Goal: Transaction & Acquisition: Purchase product/service

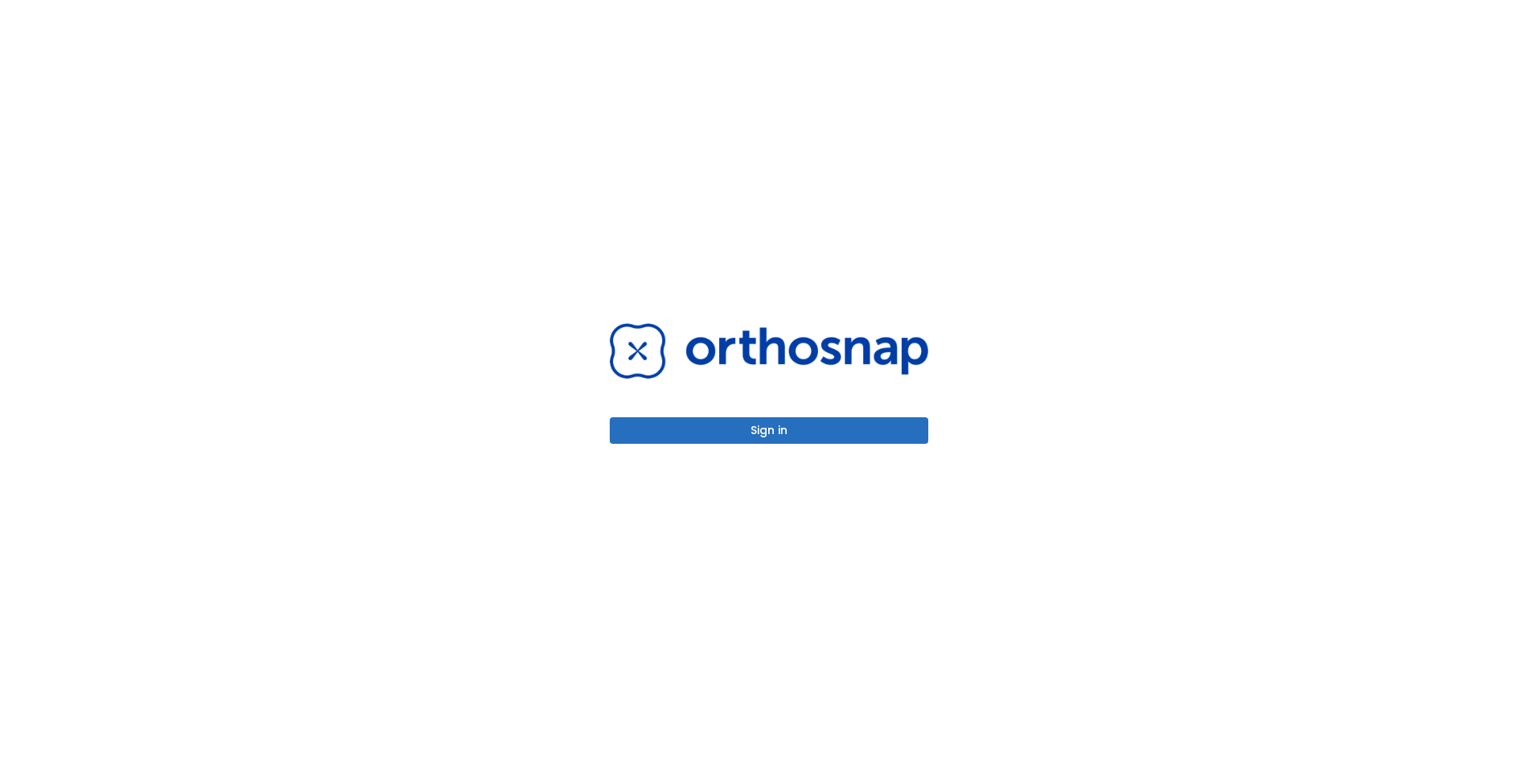
click at [780, 429] on button "Sign in" at bounding box center [769, 431] width 319 height 27
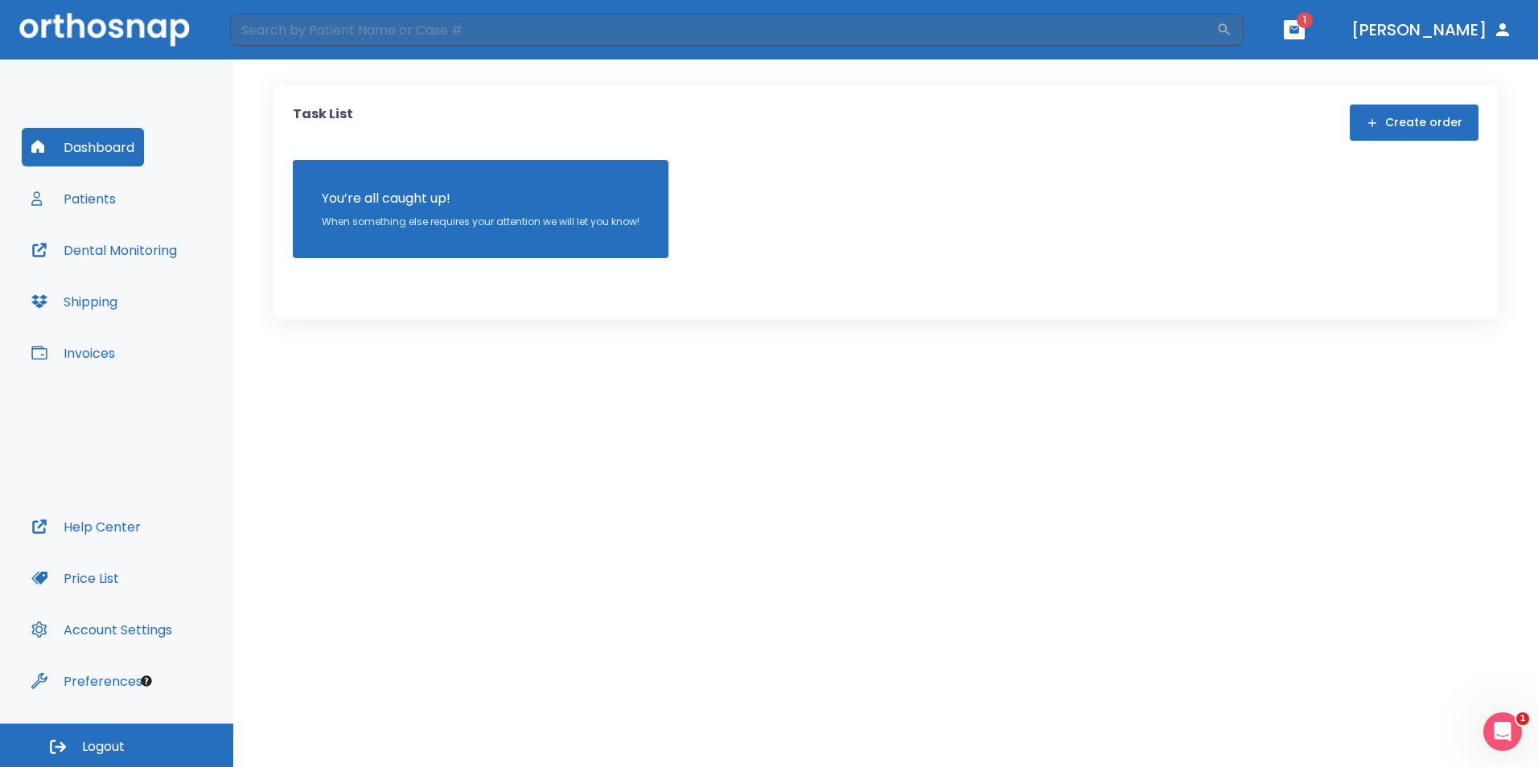
click at [74, 200] on button "Patients" at bounding box center [74, 198] width 104 height 39
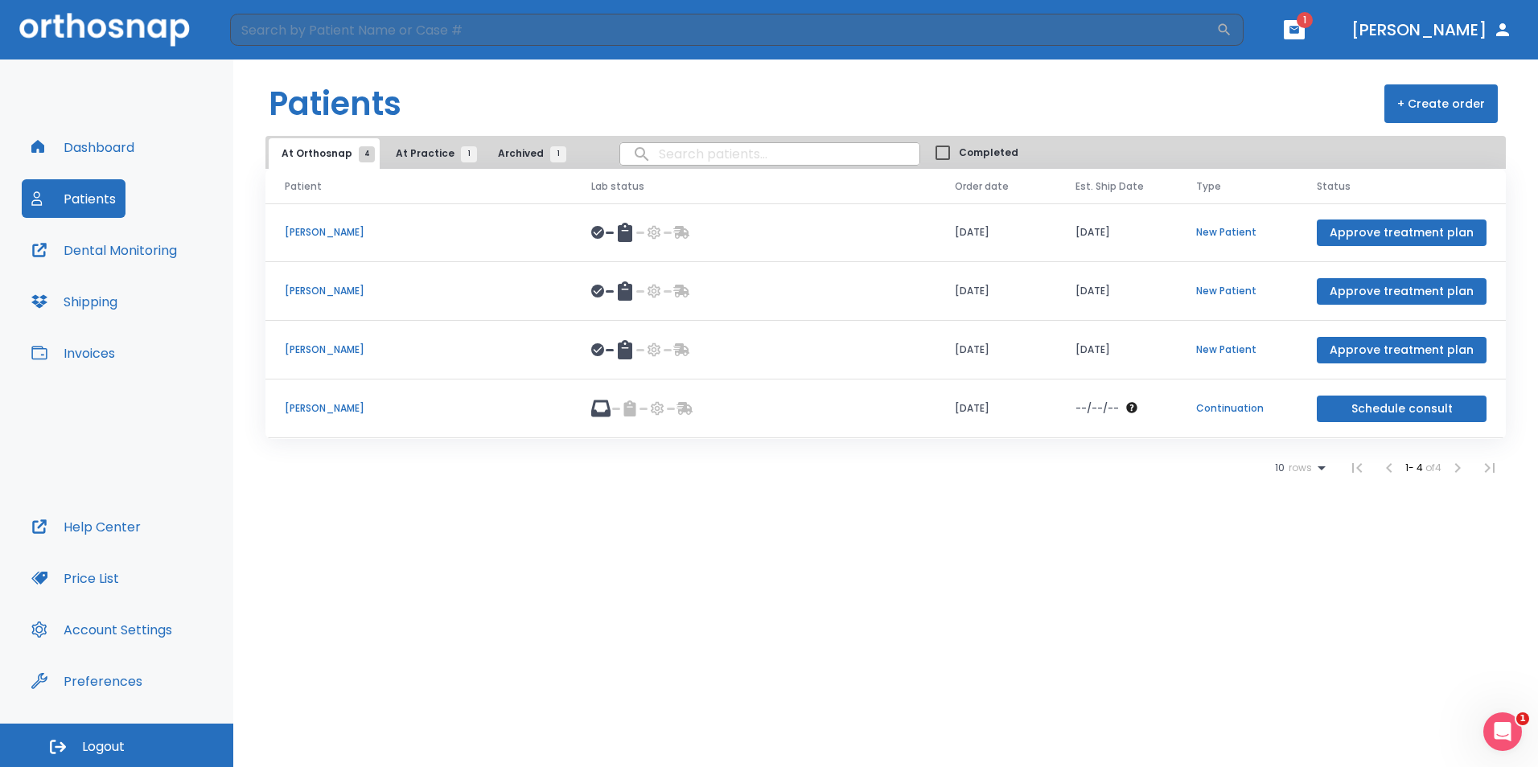
click at [414, 154] on span "At Practice 1" at bounding box center [432, 153] width 73 height 14
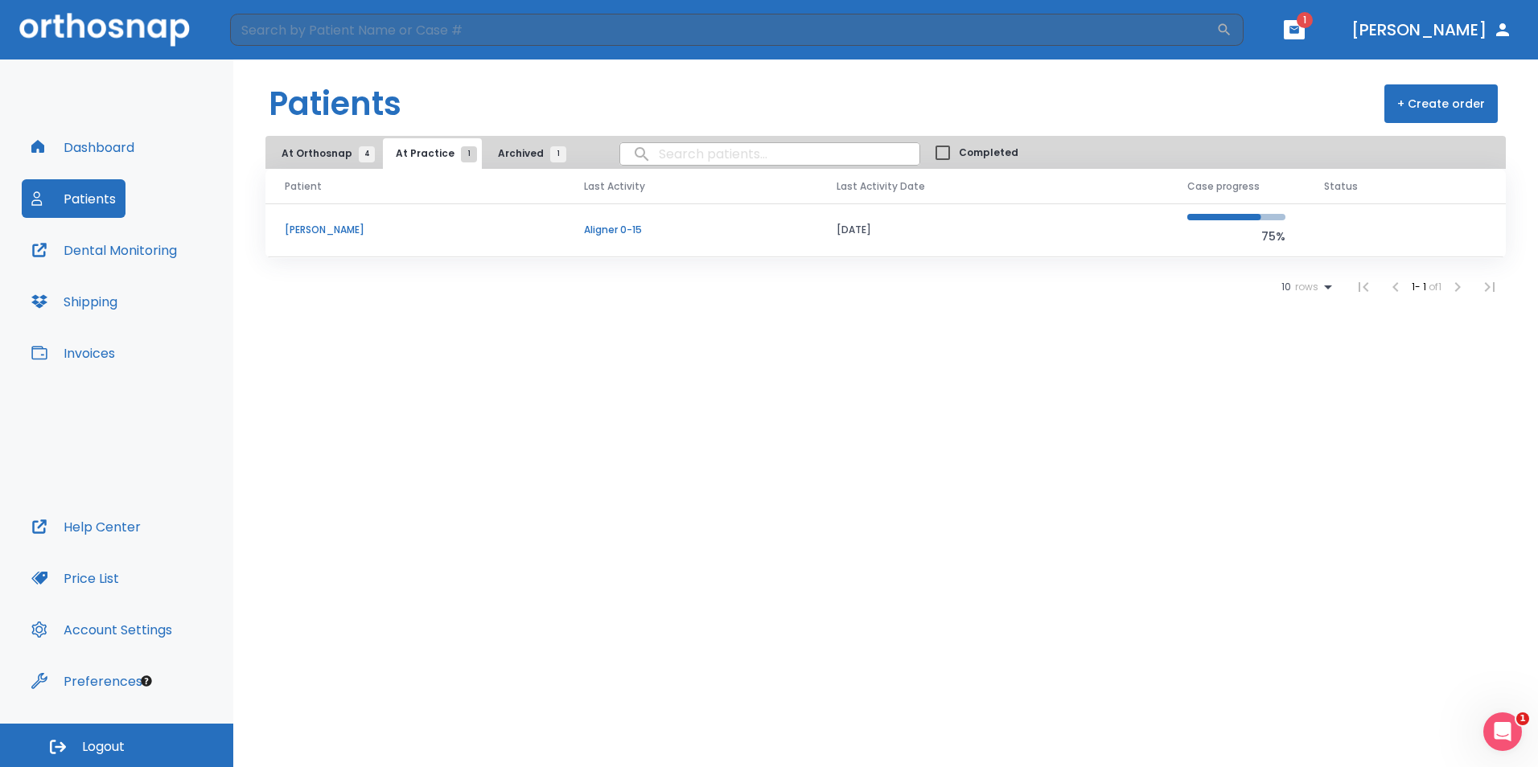
click at [311, 229] on p "Tony Grift" at bounding box center [415, 230] width 261 height 14
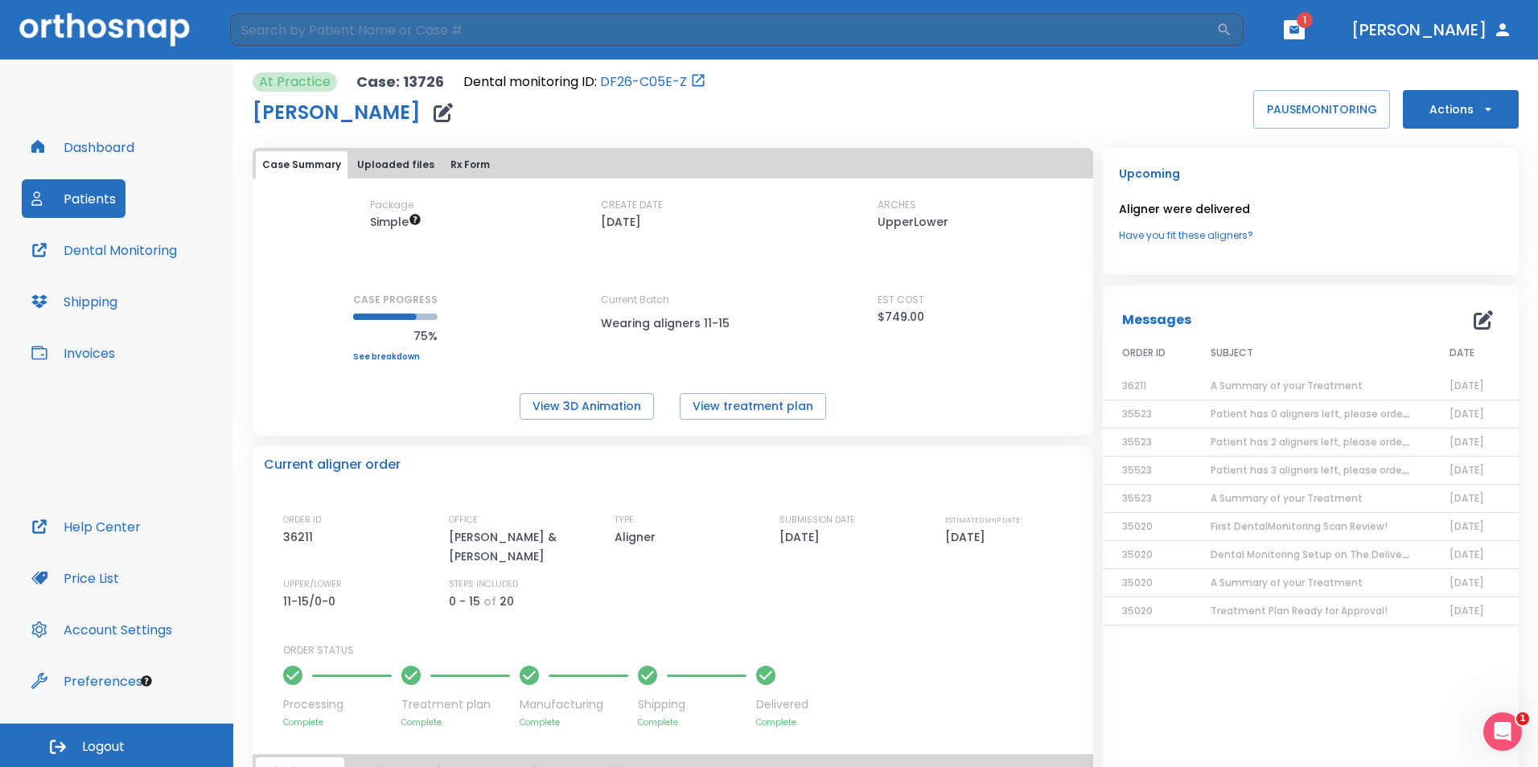
click at [1445, 108] on button "Actions" at bounding box center [1461, 109] width 116 height 39
click at [1406, 241] on p "Order Next Aligners" at bounding box center [1450, 235] width 91 height 14
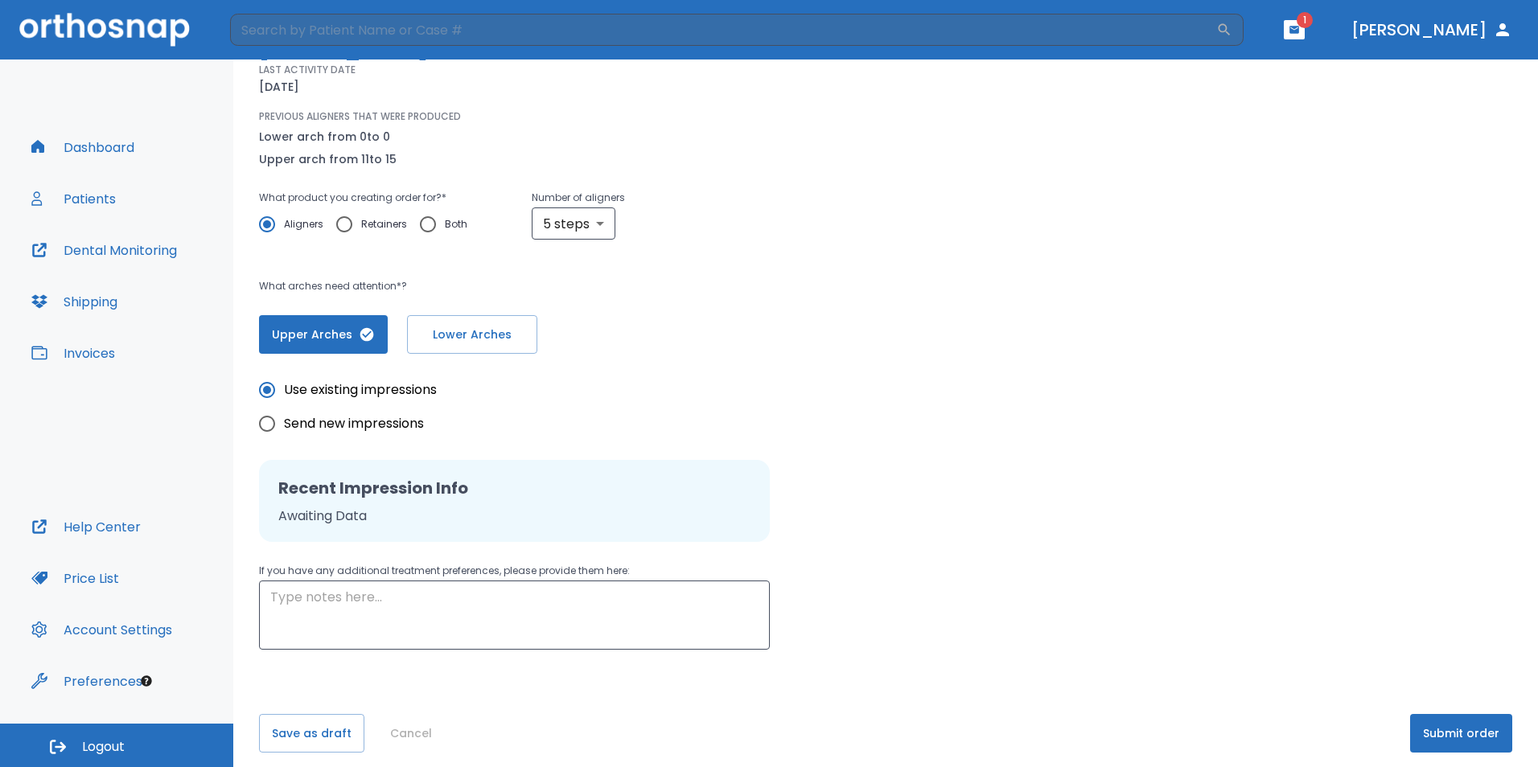
scroll to position [172, 0]
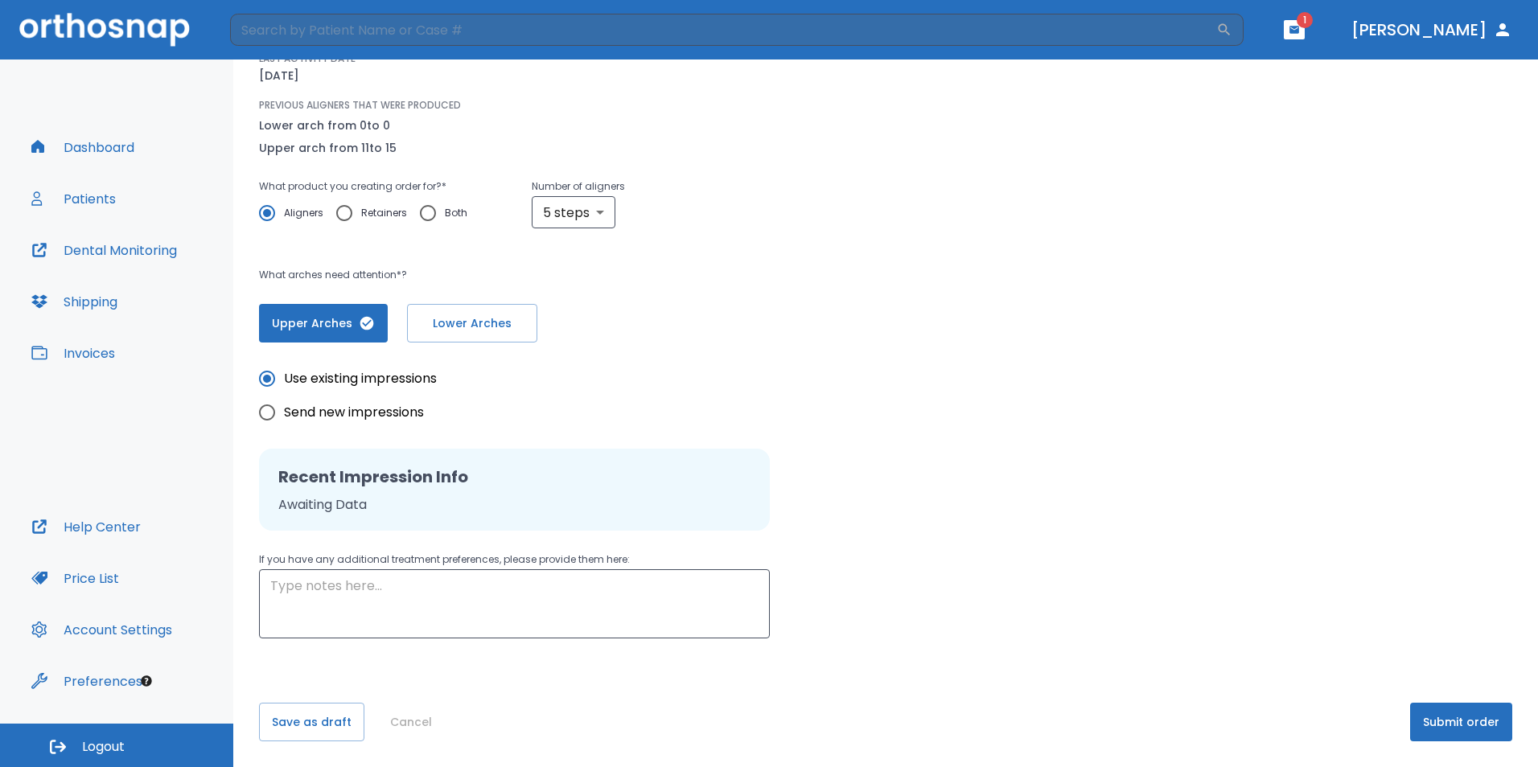
click at [1479, 730] on button "Submit order" at bounding box center [1461, 722] width 102 height 39
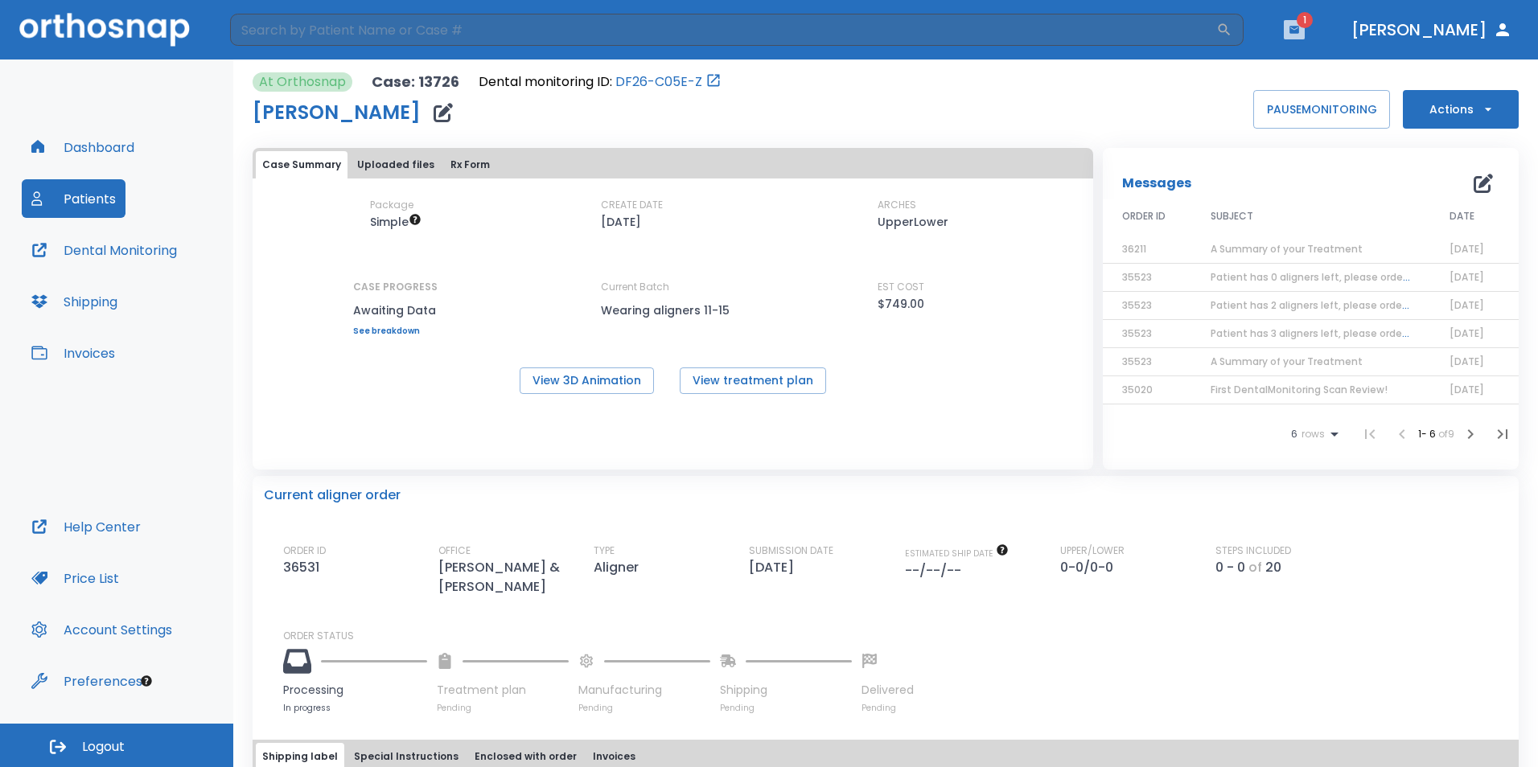
click at [1305, 35] on button "button" at bounding box center [1294, 29] width 21 height 19
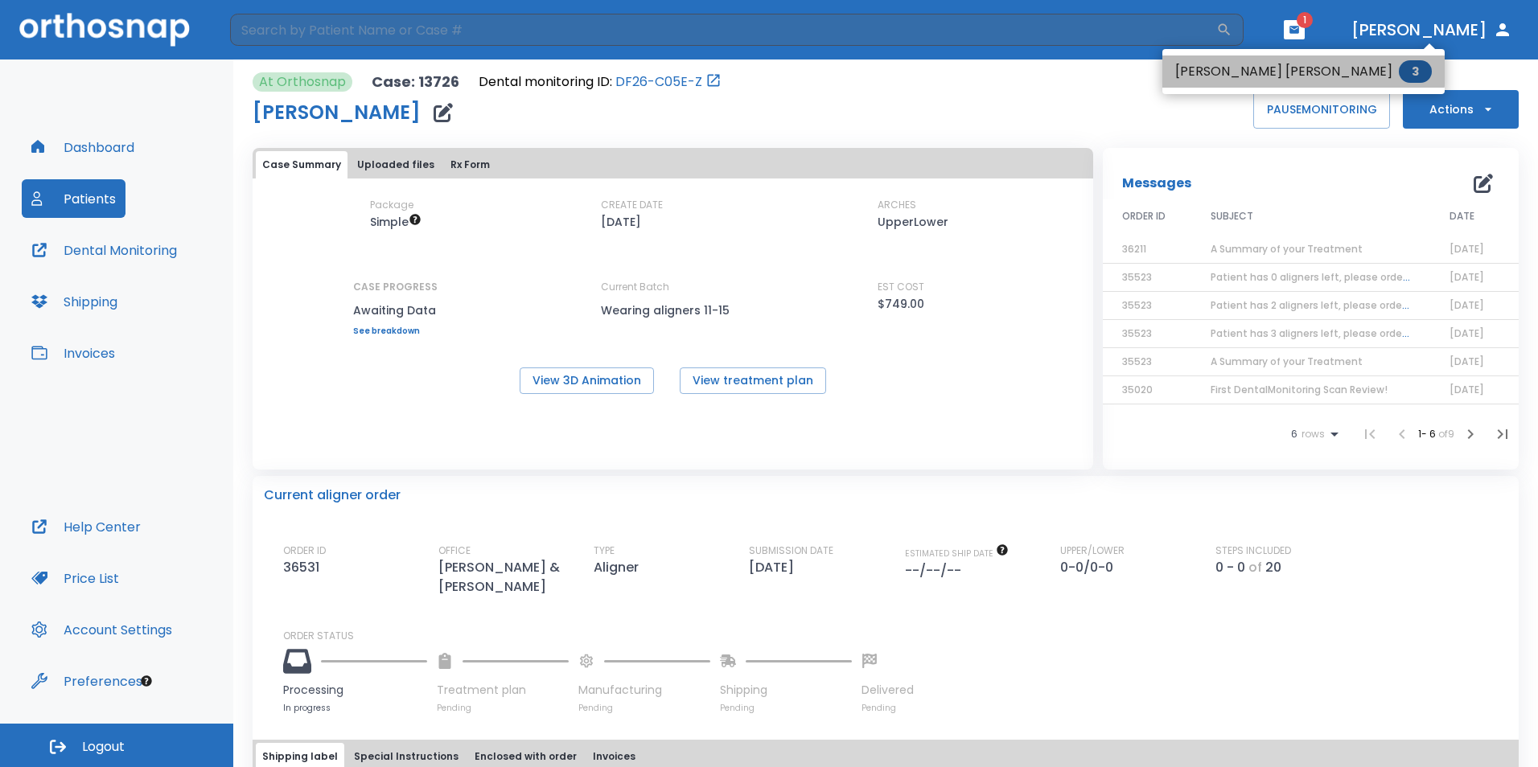
click at [1303, 71] on li "Barbara Burch Rogers 3" at bounding box center [1304, 72] width 282 height 32
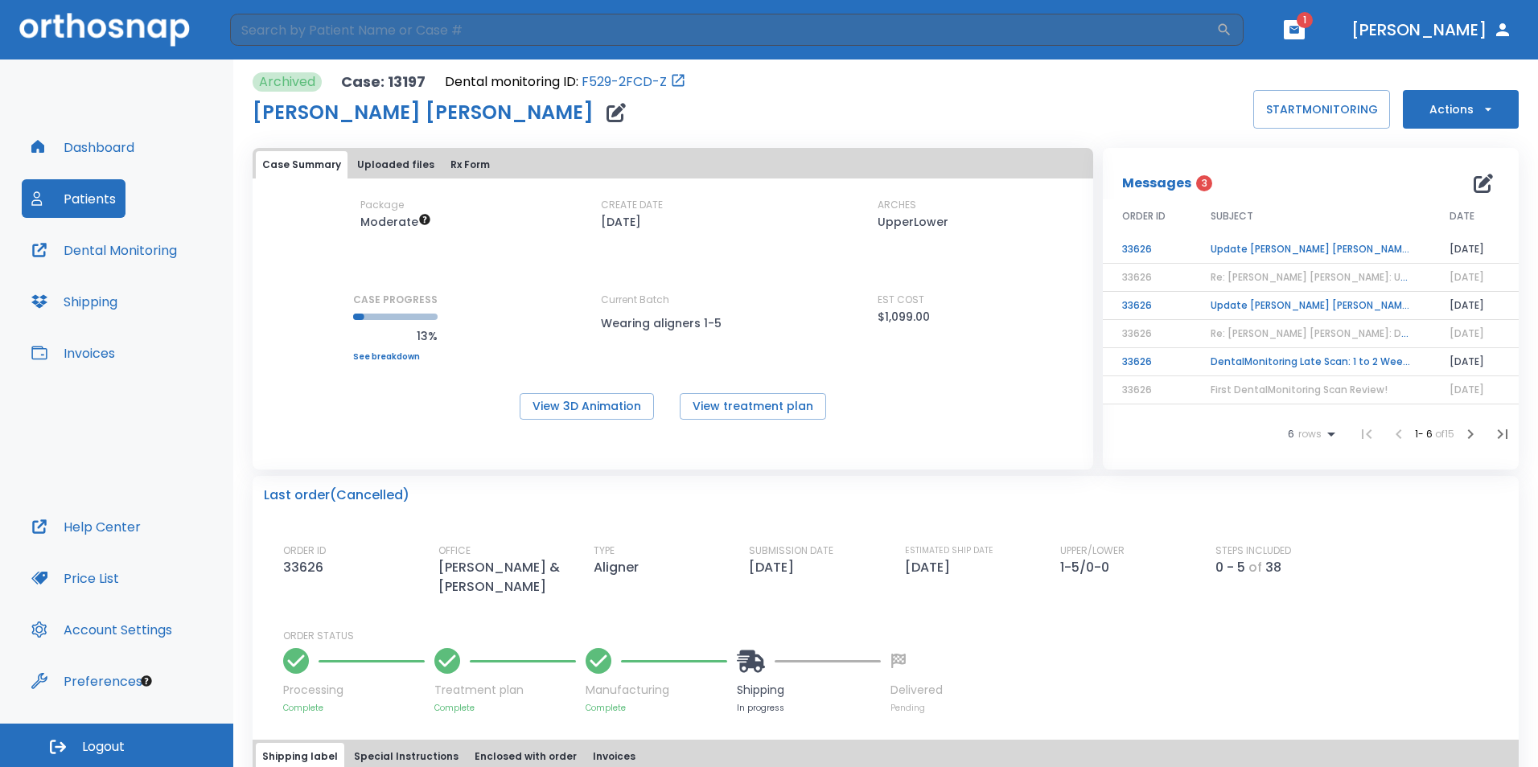
click at [1458, 114] on button "Actions" at bounding box center [1461, 109] width 116 height 39
click at [726, 96] on div at bounding box center [769, 383] width 1538 height 767
click at [1299, 32] on icon "button" at bounding box center [1295, 29] width 10 height 7
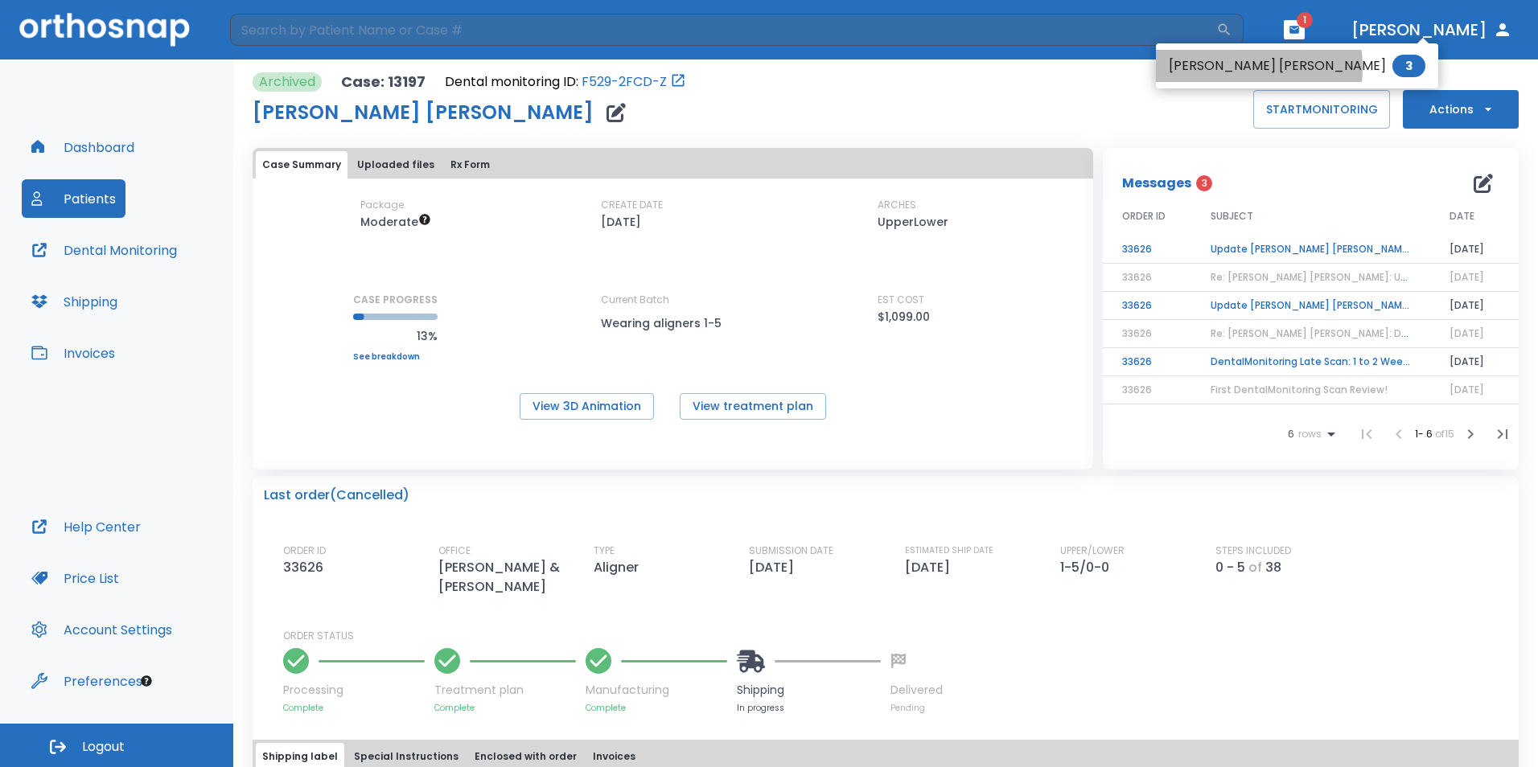
click at [1218, 68] on li "Barbara Burch Rogers 3" at bounding box center [1297, 66] width 282 height 32
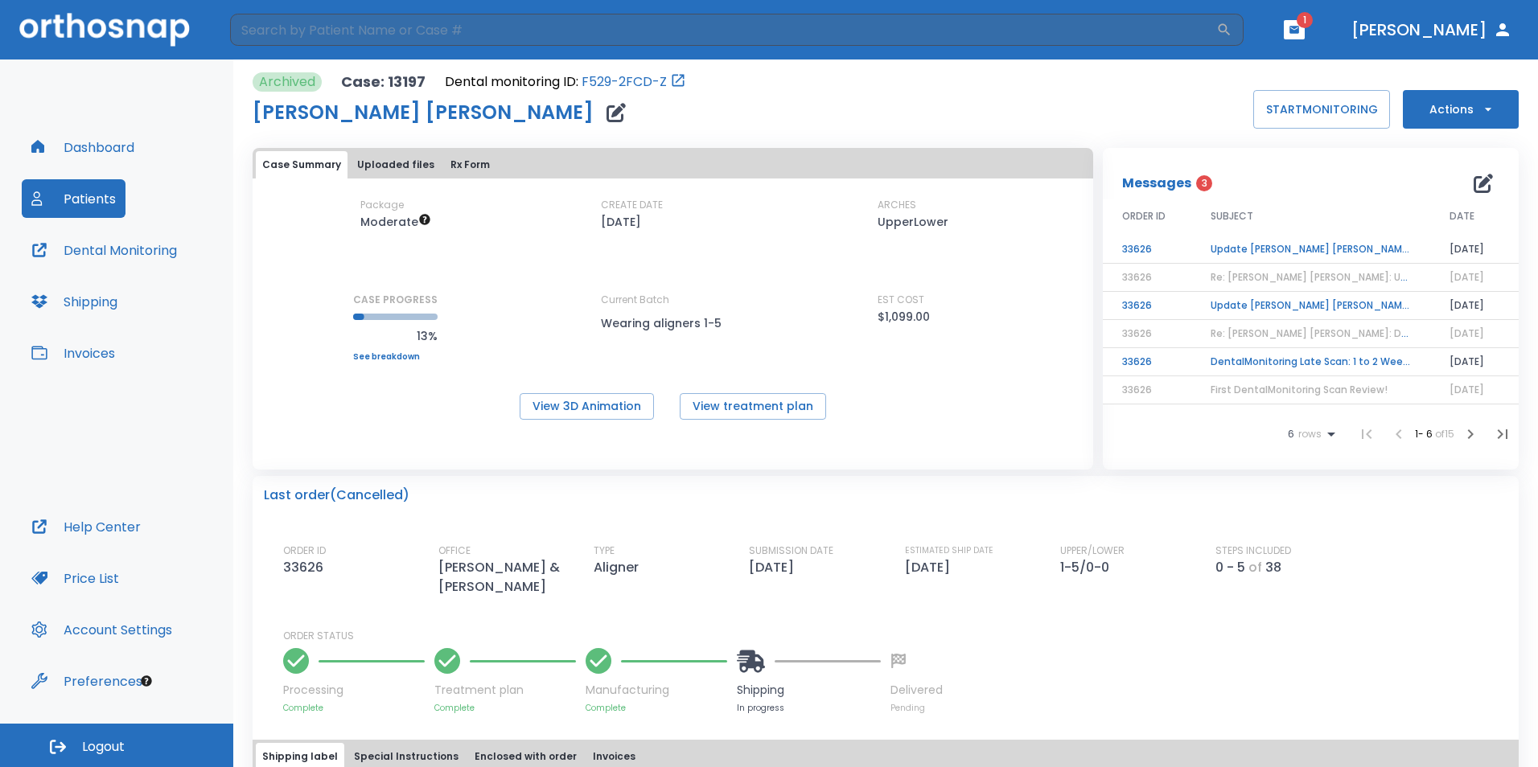
click at [1313, 27] on span "1" at bounding box center [1305, 20] width 16 height 16
click at [1299, 31] on icon "button" at bounding box center [1295, 29] width 10 height 7
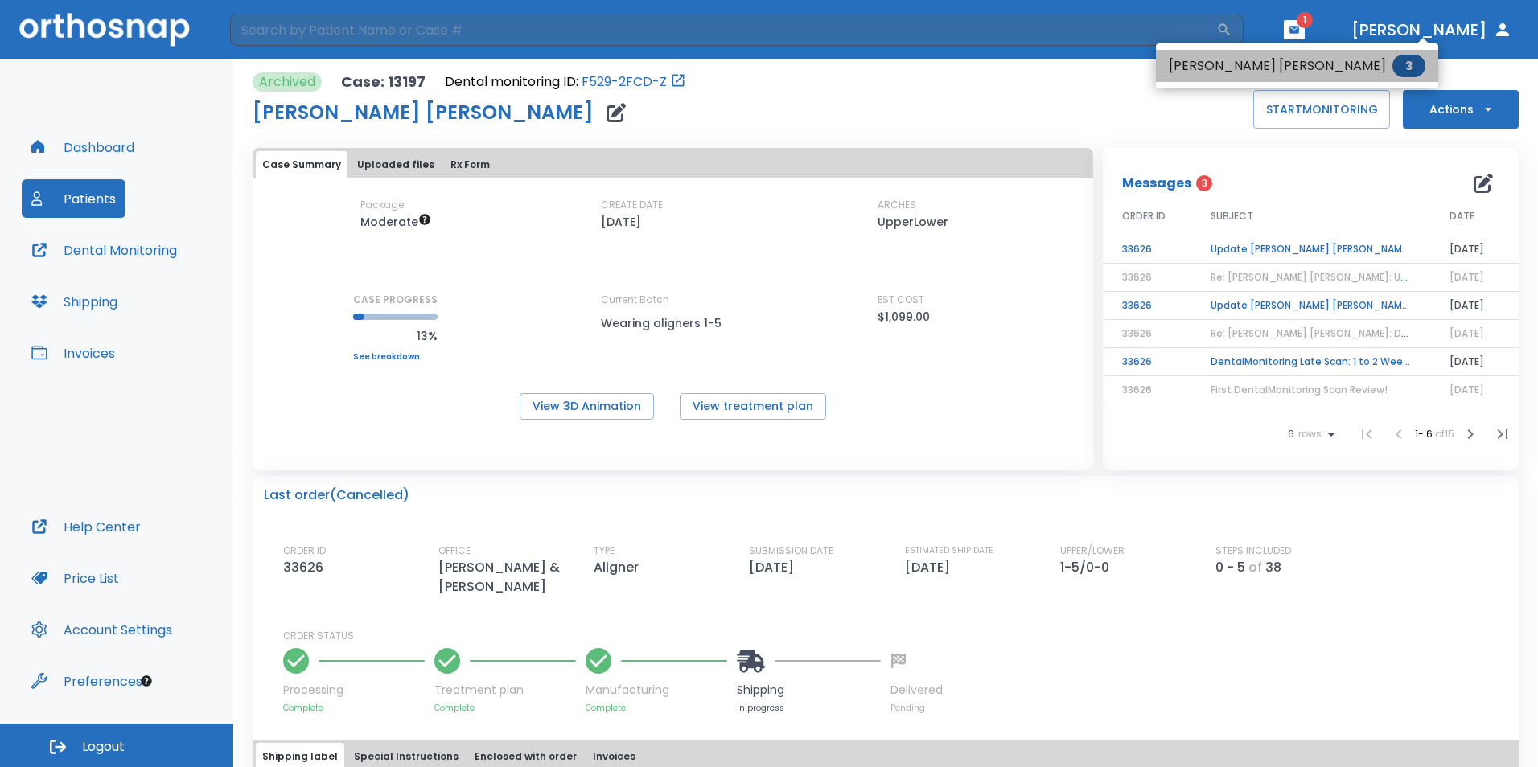
click at [1393, 61] on span "3" at bounding box center [1409, 66] width 33 height 23
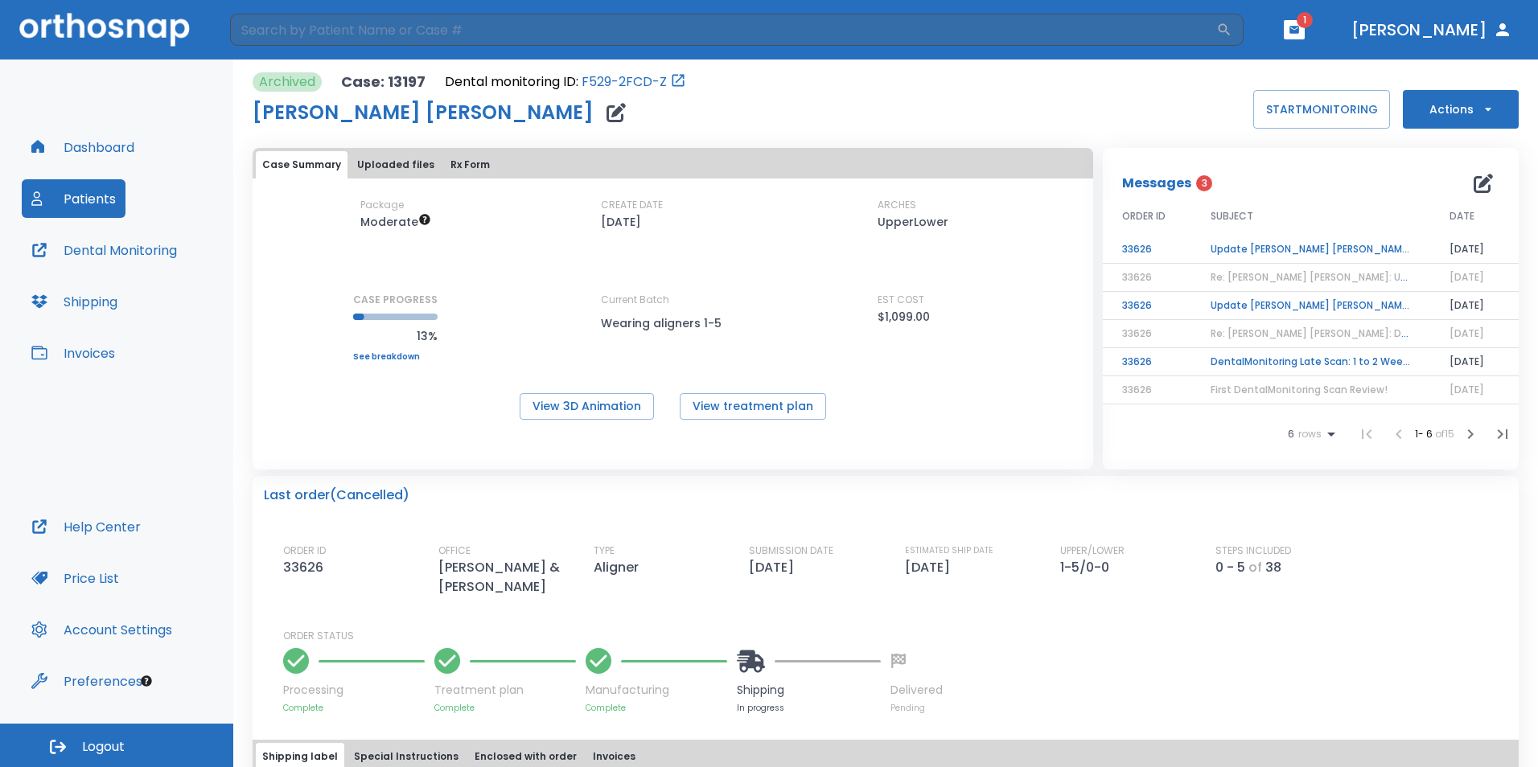
click at [97, 201] on button "Patients" at bounding box center [74, 198] width 104 height 39
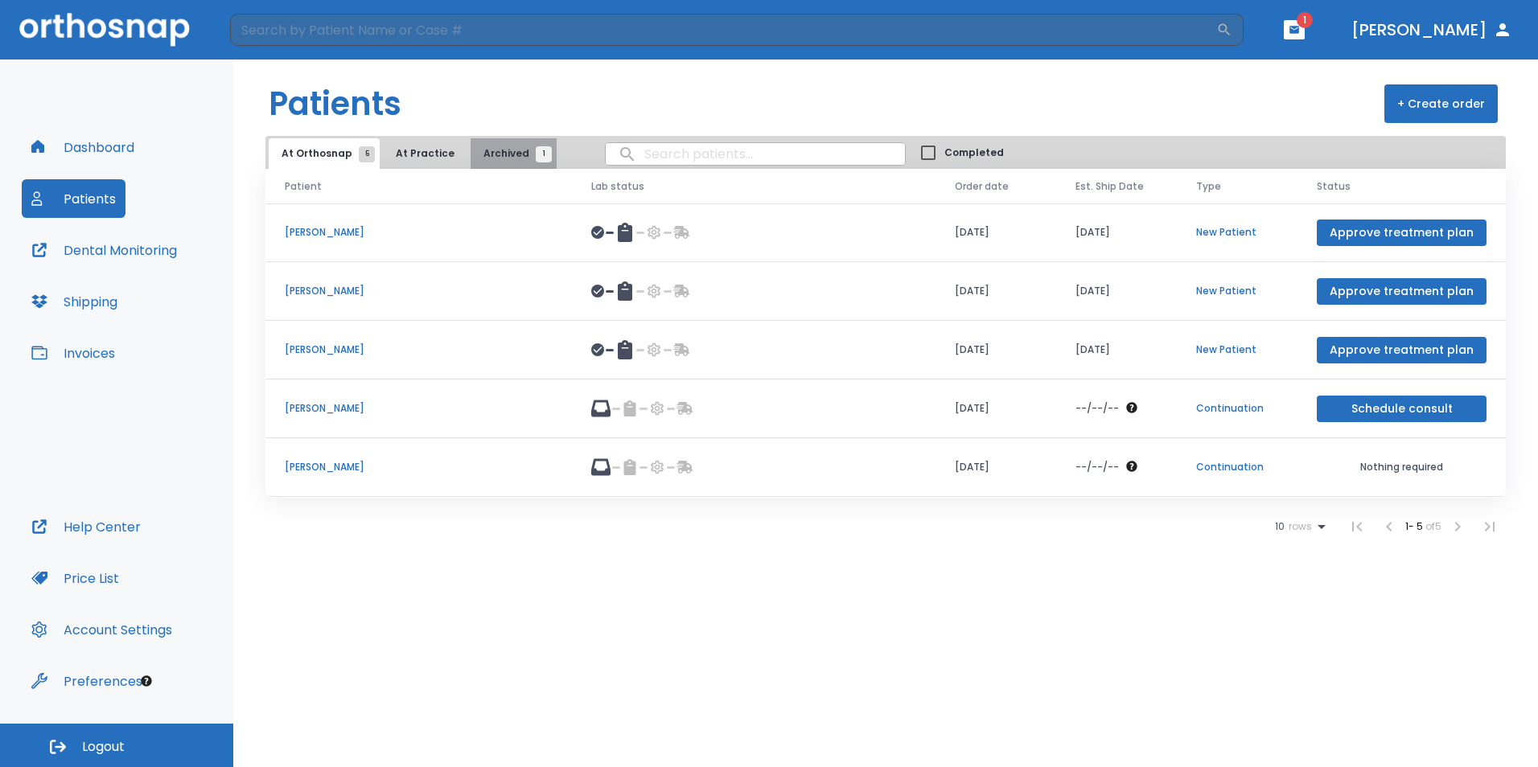
click at [512, 154] on span "Archived 1" at bounding box center [514, 153] width 60 height 14
